Goal: Navigation & Orientation: Find specific page/section

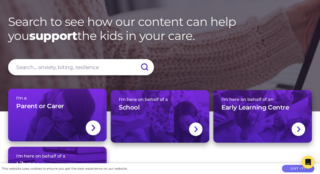
scroll to position [26, 0]
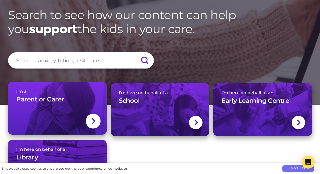
click at [96, 120] on div at bounding box center [93, 121] width 15 height 15
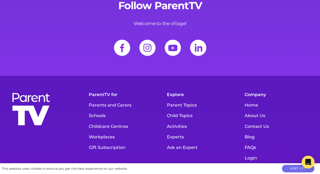
scroll to position [2025, 0]
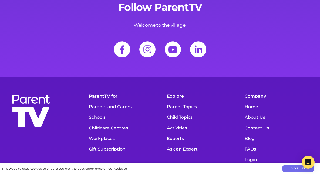
click at [172, 133] on link "Experts" at bounding box center [199, 138] width 70 height 11
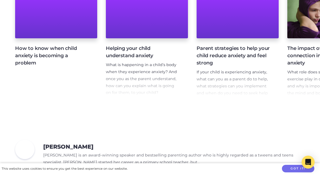
scroll to position [4270, 0]
